Goal: Information Seeking & Learning: Learn about a topic

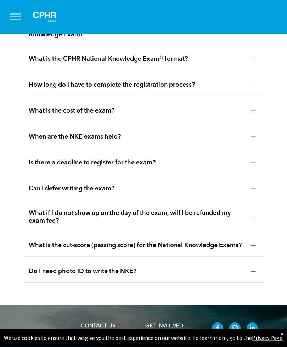
scroll to position [1291, 0]
click at [254, 139] on div at bounding box center [253, 136] width 5 height 5
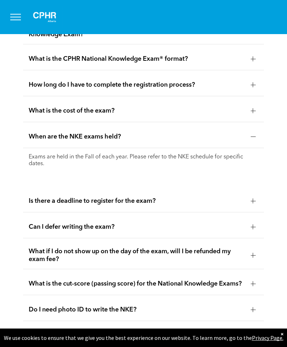
click at [255, 139] on div at bounding box center [253, 136] width 5 height 5
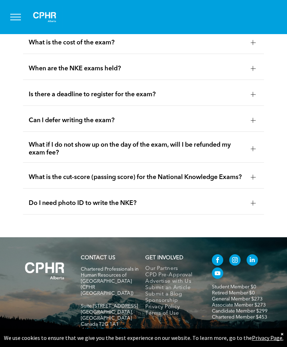
scroll to position [1361, 0]
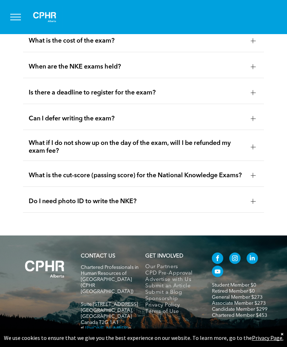
click at [253, 121] on div at bounding box center [253, 118] width 5 height 5
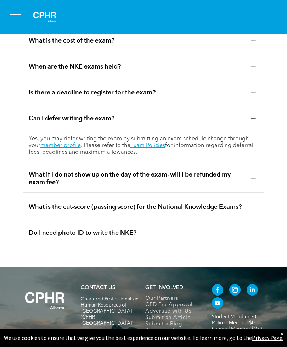
click at [186, 186] on span "What if I do not show up on the day of the exam, will I be refunded my exam fee?" at bounding box center [137, 179] width 217 height 16
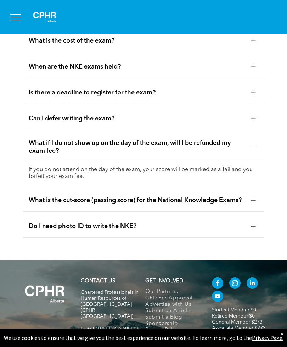
click at [210, 155] on span "What if I do not show up on the day of the exam, will I be refunded my exam fee?" at bounding box center [137, 147] width 217 height 16
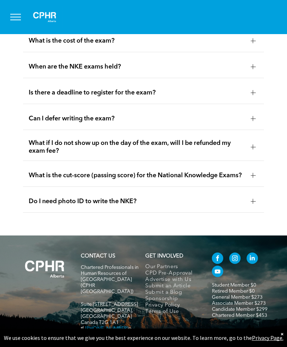
click at [193, 179] on span "What is the cut-score (passing score) for the National Knowledge Exams?" at bounding box center [137, 175] width 217 height 8
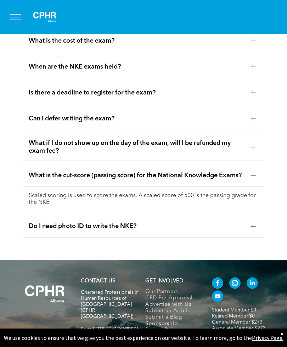
click at [198, 179] on span "What is the cut-score (passing score) for the National Knowledge Exams?" at bounding box center [137, 175] width 217 height 8
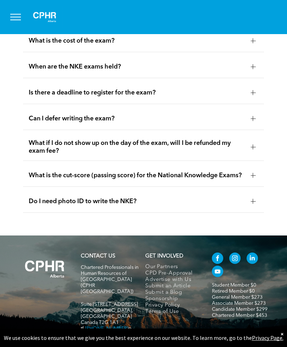
click at [197, 122] on span "Can I defer writing the exam?" at bounding box center [137, 119] width 217 height 8
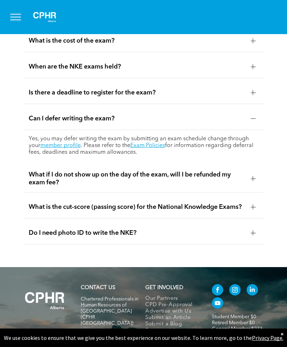
click at [165, 148] on link "Exam Policies" at bounding box center [148, 146] width 35 height 6
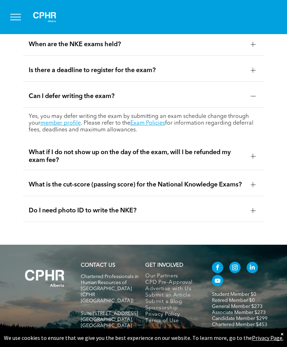
scroll to position [1384, 0]
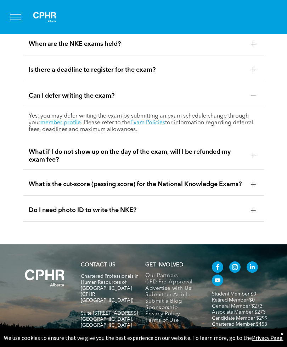
click at [221, 214] on span "Do I need photo ID to write the NKE?" at bounding box center [137, 210] width 217 height 8
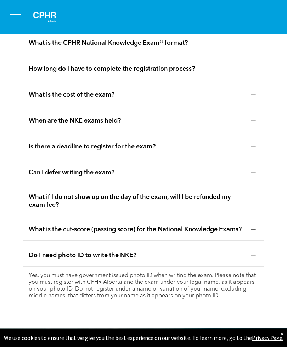
scroll to position [1307, 0]
click at [210, 106] on div "What is the cost of the exam?" at bounding box center [144, 95] width 242 height 22
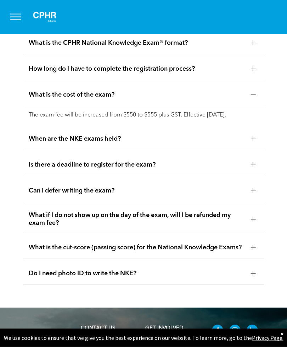
scroll to position [1307, 0]
click at [235, 99] on span "What is the cost of the exam?" at bounding box center [137, 95] width 217 height 8
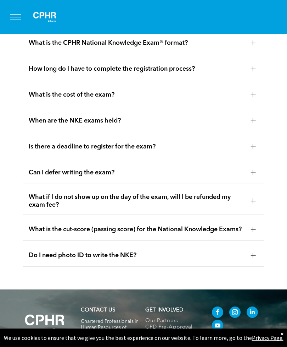
click at [230, 99] on span "What is the cost of the exam?" at bounding box center [137, 95] width 217 height 8
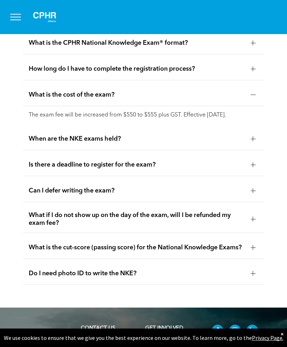
click at [229, 99] on span "What is the cost of the exam?" at bounding box center [137, 95] width 217 height 8
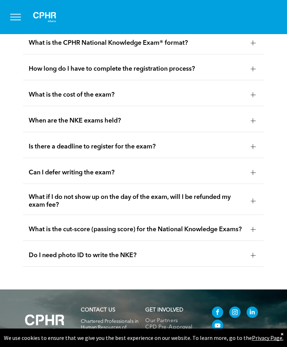
click at [216, 125] on span "When are the NKE exams held?" at bounding box center [137, 121] width 217 height 8
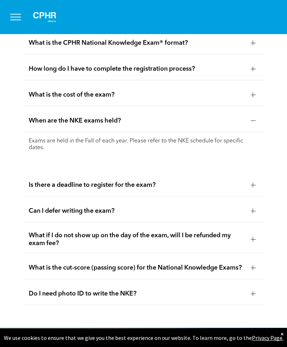
click at [219, 125] on span "When are the NKE exams held?" at bounding box center [137, 121] width 217 height 8
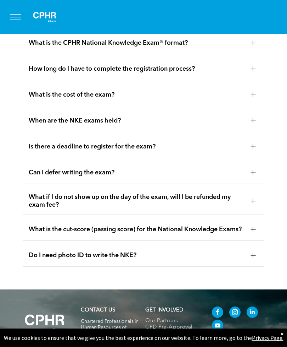
click at [215, 158] on div "Is there a deadline to register for the exam?" at bounding box center [144, 147] width 242 height 22
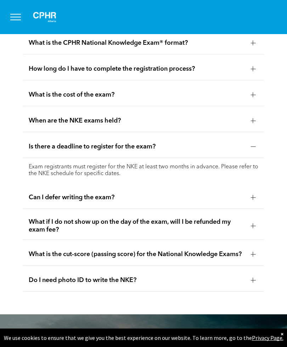
click at [218, 150] on span "Is there a deadline to register for the exam?" at bounding box center [137, 147] width 217 height 8
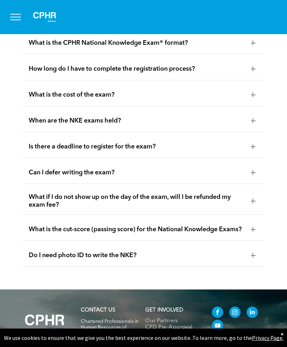
click at [236, 47] on span "What is the CPHR National Knowledge Exam® format?" at bounding box center [137, 43] width 217 height 8
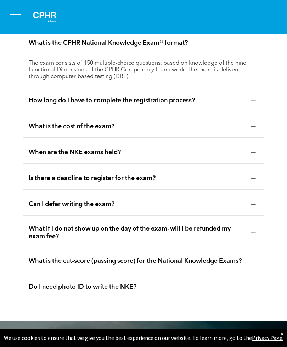
click at [250, 20] on div at bounding box center [253, 14] width 11 height 11
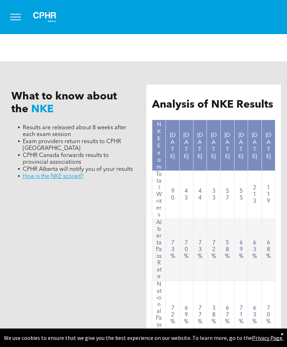
scroll to position [710, 0]
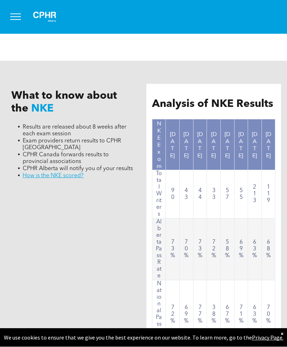
click at [72, 179] on link "﻿ How is the NKE scored?" at bounding box center [53, 176] width 61 height 6
